Goal: Task Accomplishment & Management: Use online tool/utility

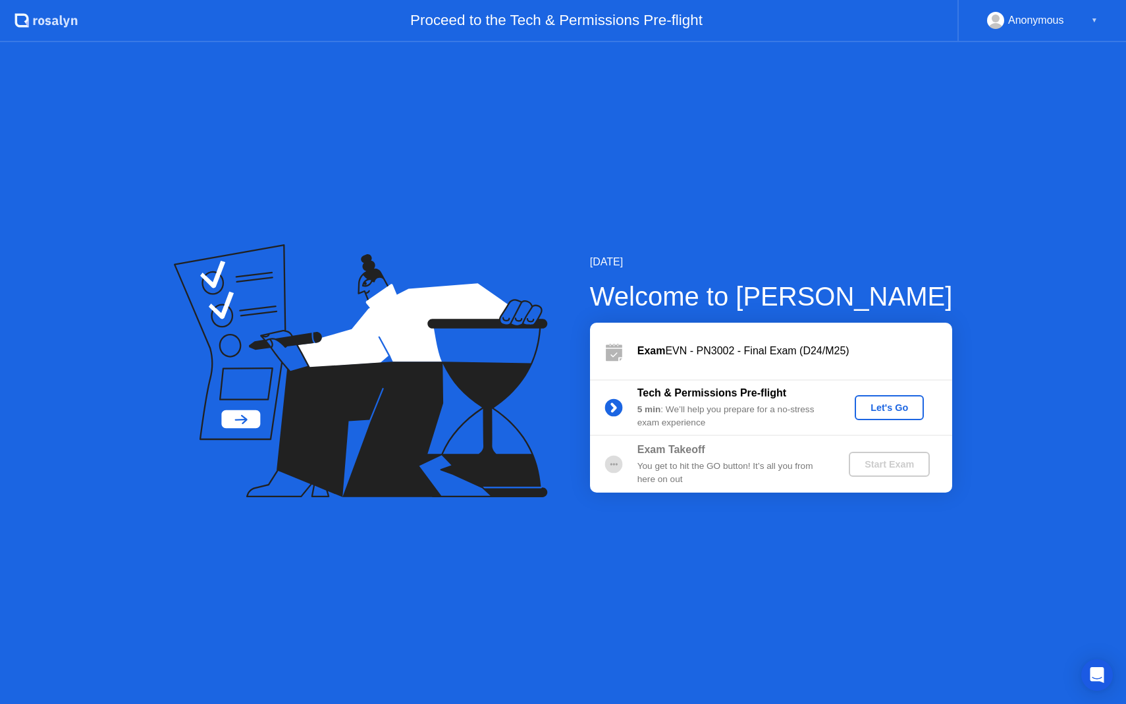
click at [883, 402] on div "Let's Go" at bounding box center [889, 407] width 59 height 11
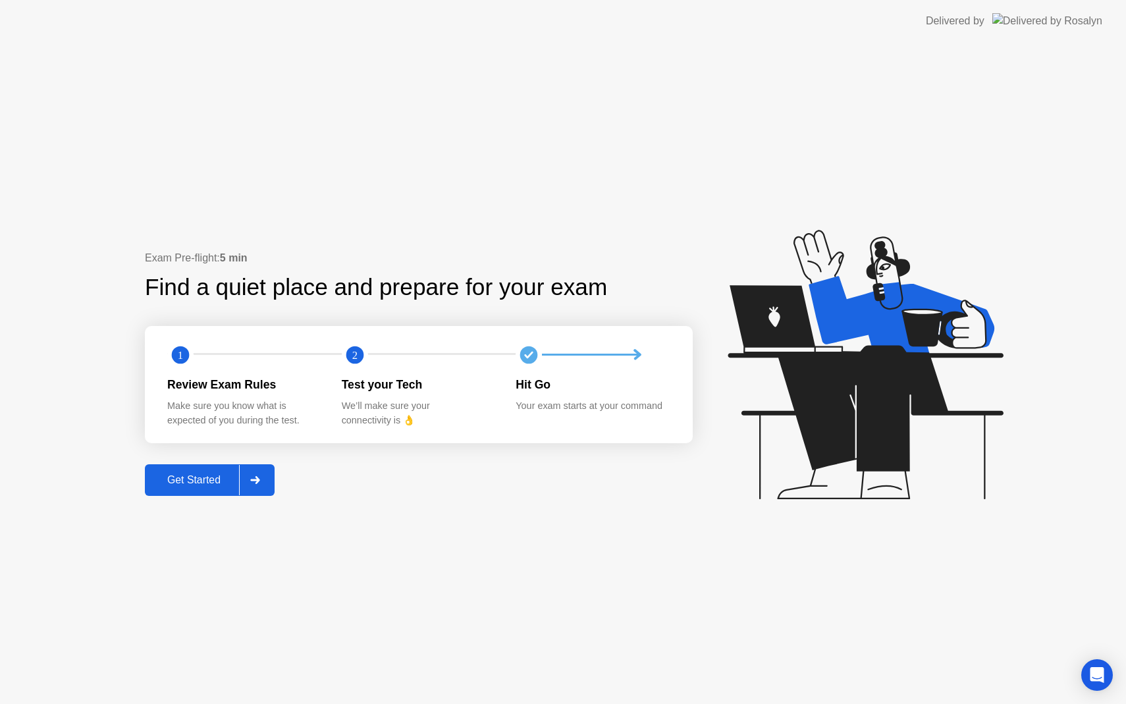
click at [263, 477] on div at bounding box center [255, 480] width 32 height 30
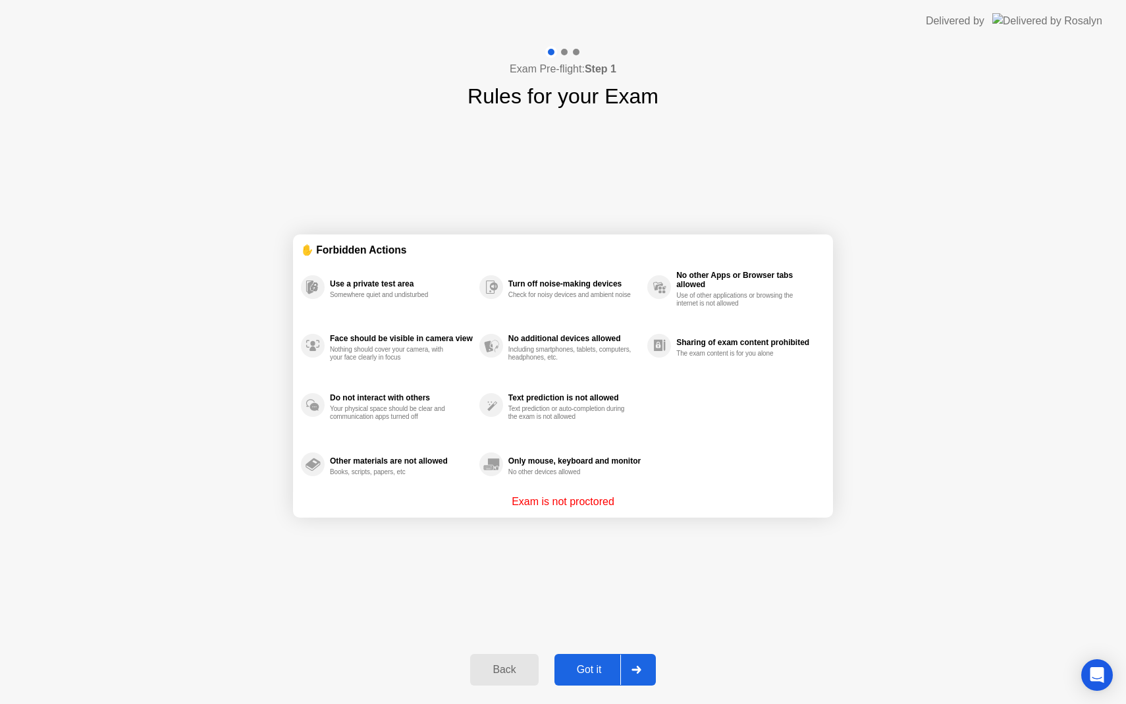
click at [637, 672] on icon at bounding box center [635, 670] width 9 height 8
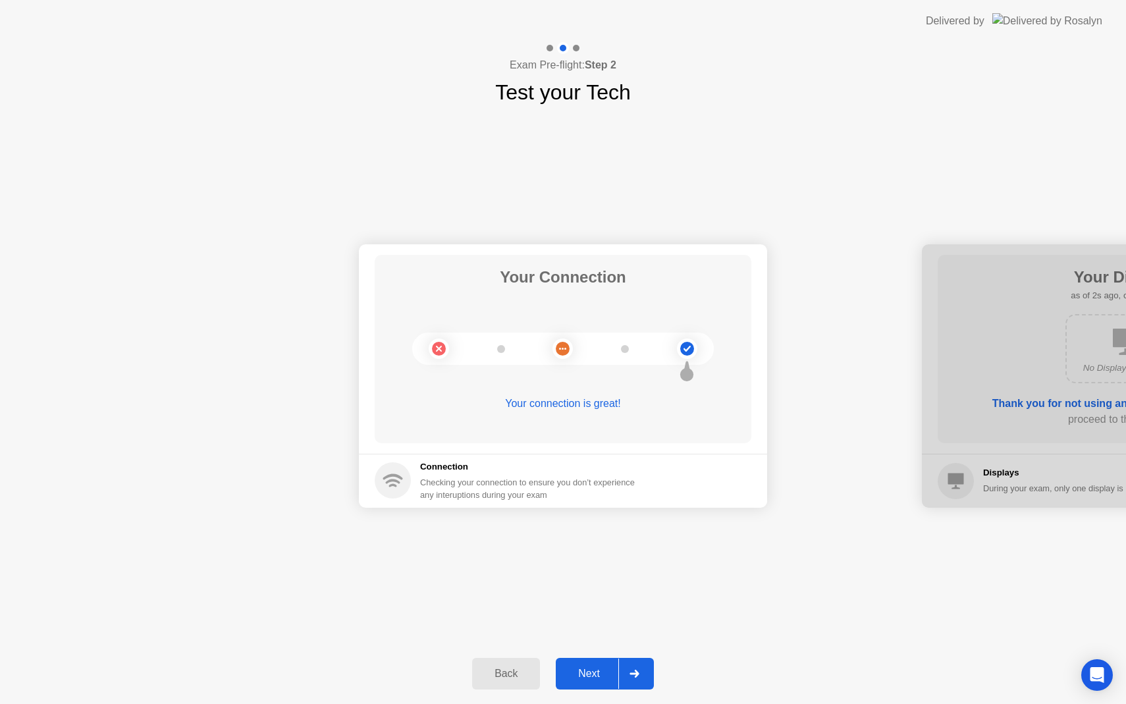
click at [600, 669] on div "Next" at bounding box center [589, 674] width 59 height 12
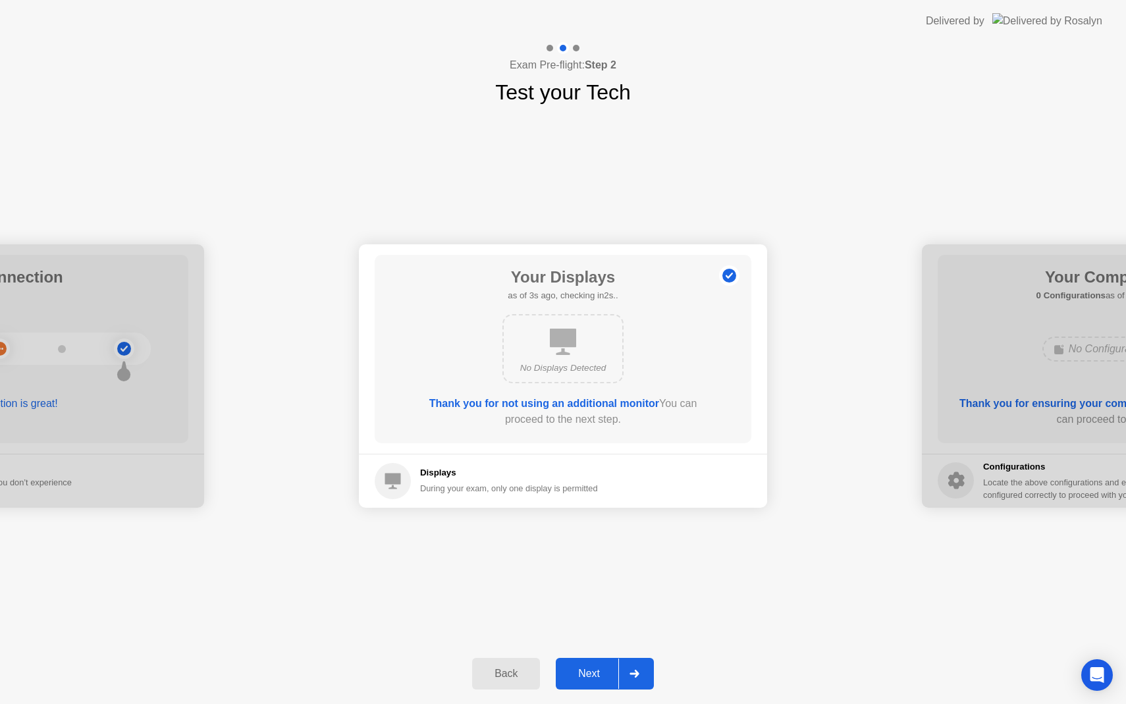
click at [600, 668] on div "Next" at bounding box center [589, 674] width 59 height 12
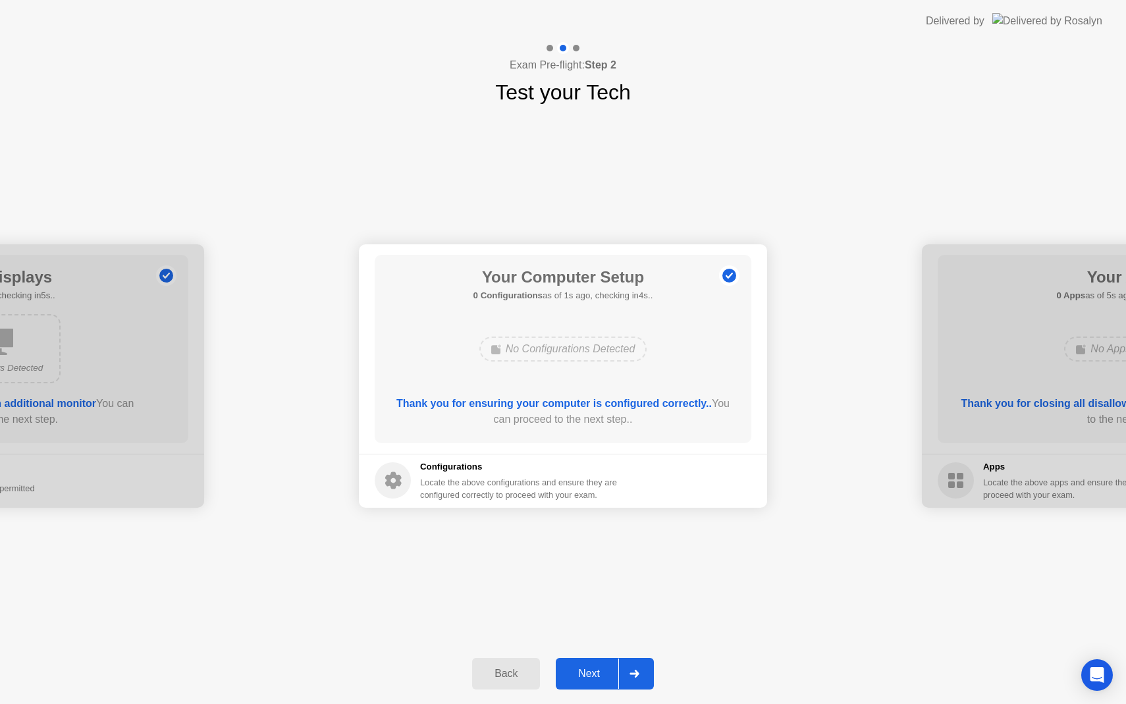
click at [600, 668] on div "Next" at bounding box center [589, 674] width 59 height 12
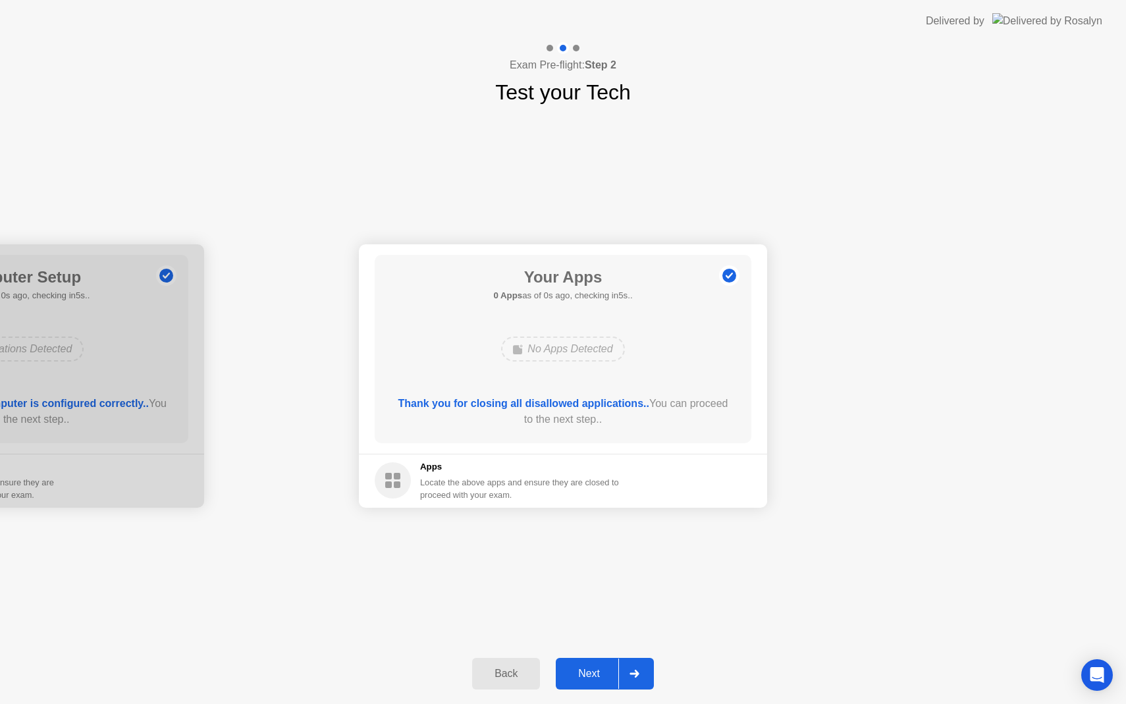
click at [600, 668] on div "Next" at bounding box center [589, 674] width 59 height 12
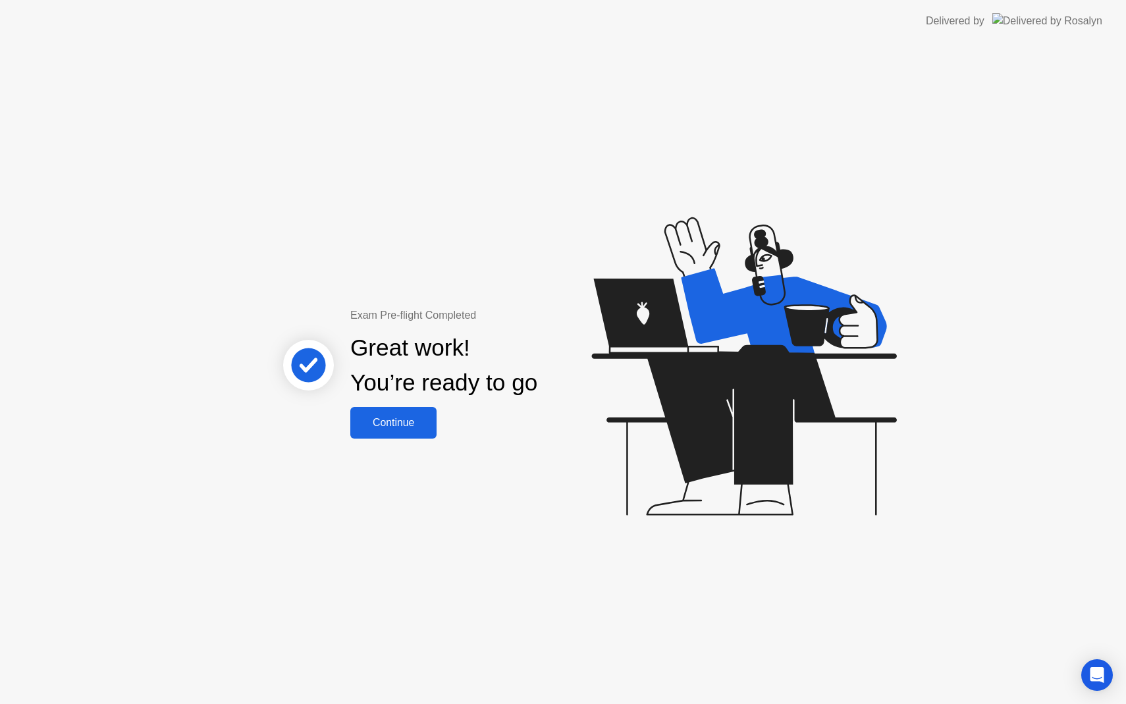
click at [386, 425] on div "Continue" at bounding box center [393, 423] width 78 height 12
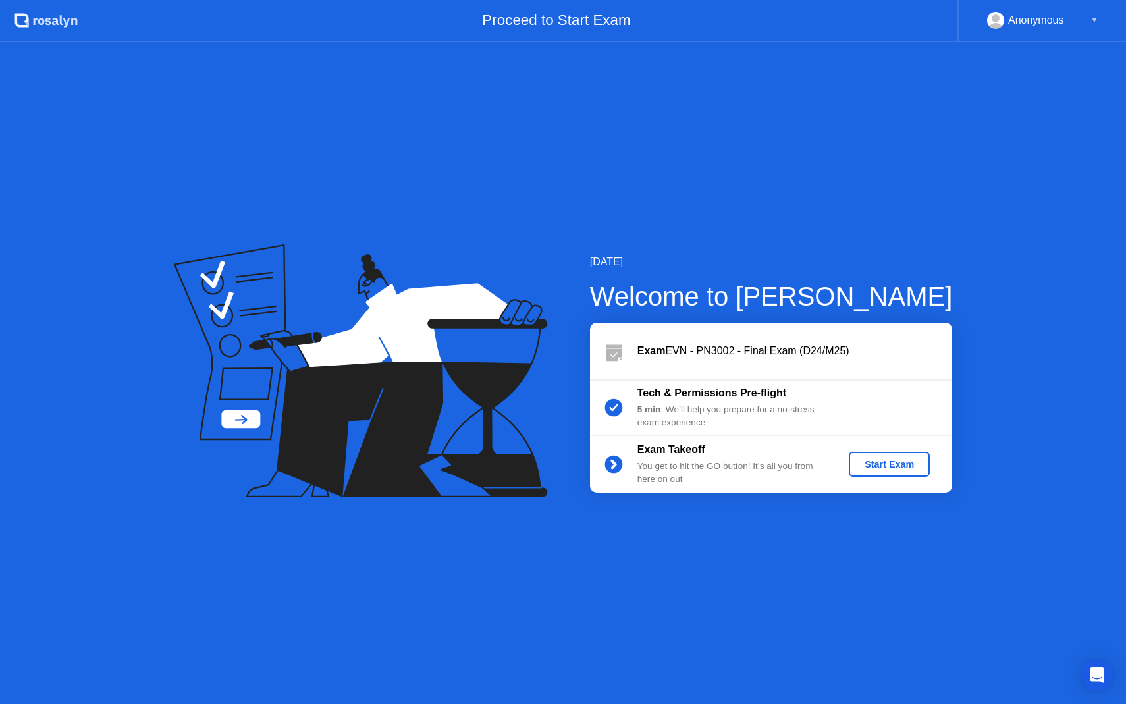
click at [880, 469] on div "Start Exam" at bounding box center [889, 464] width 70 height 11
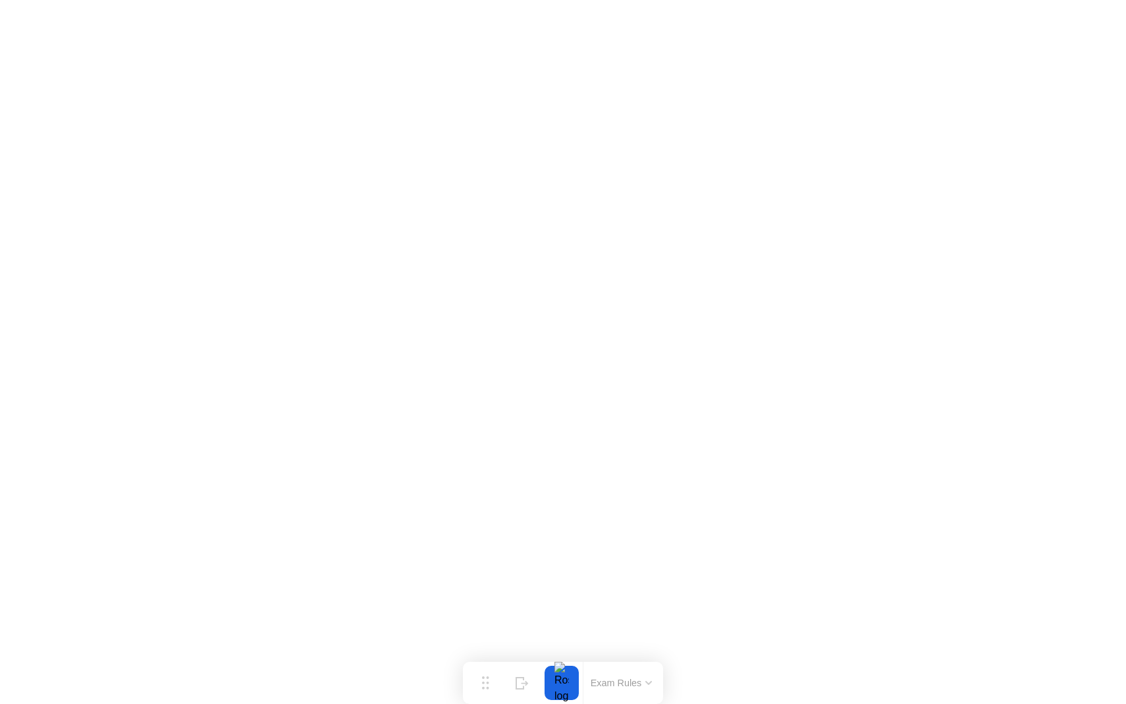
click at [616, 683] on button "Exam Rules" at bounding box center [622, 683] width 70 height 12
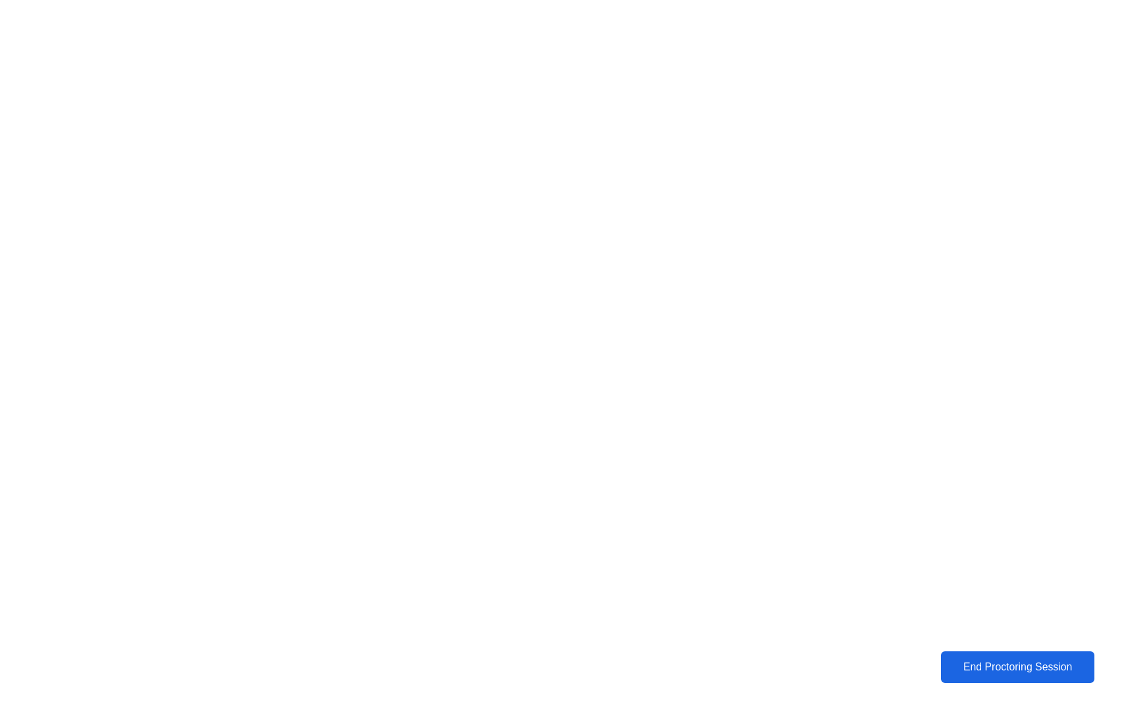
click at [1020, 664] on div "End Proctoring Session" at bounding box center [1018, 667] width 146 height 12
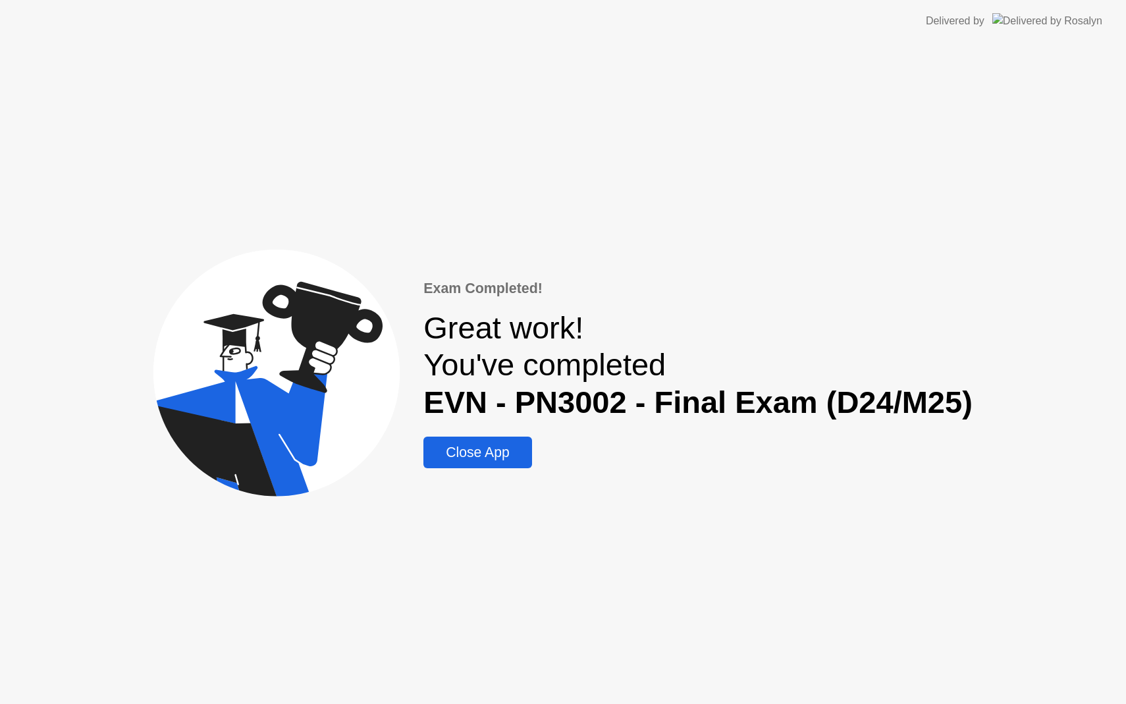
click at [485, 451] on div "Close App" at bounding box center [477, 452] width 100 height 16
